Goal: Check status

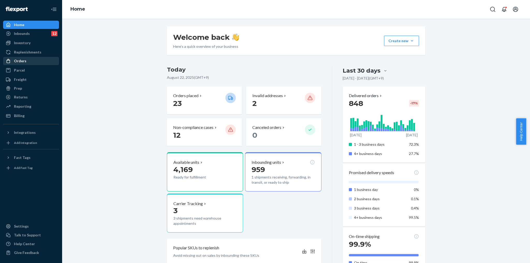
click at [34, 63] on div "Orders" at bounding box center [31, 60] width 55 height 7
